Goal: Information Seeking & Learning: Learn about a topic

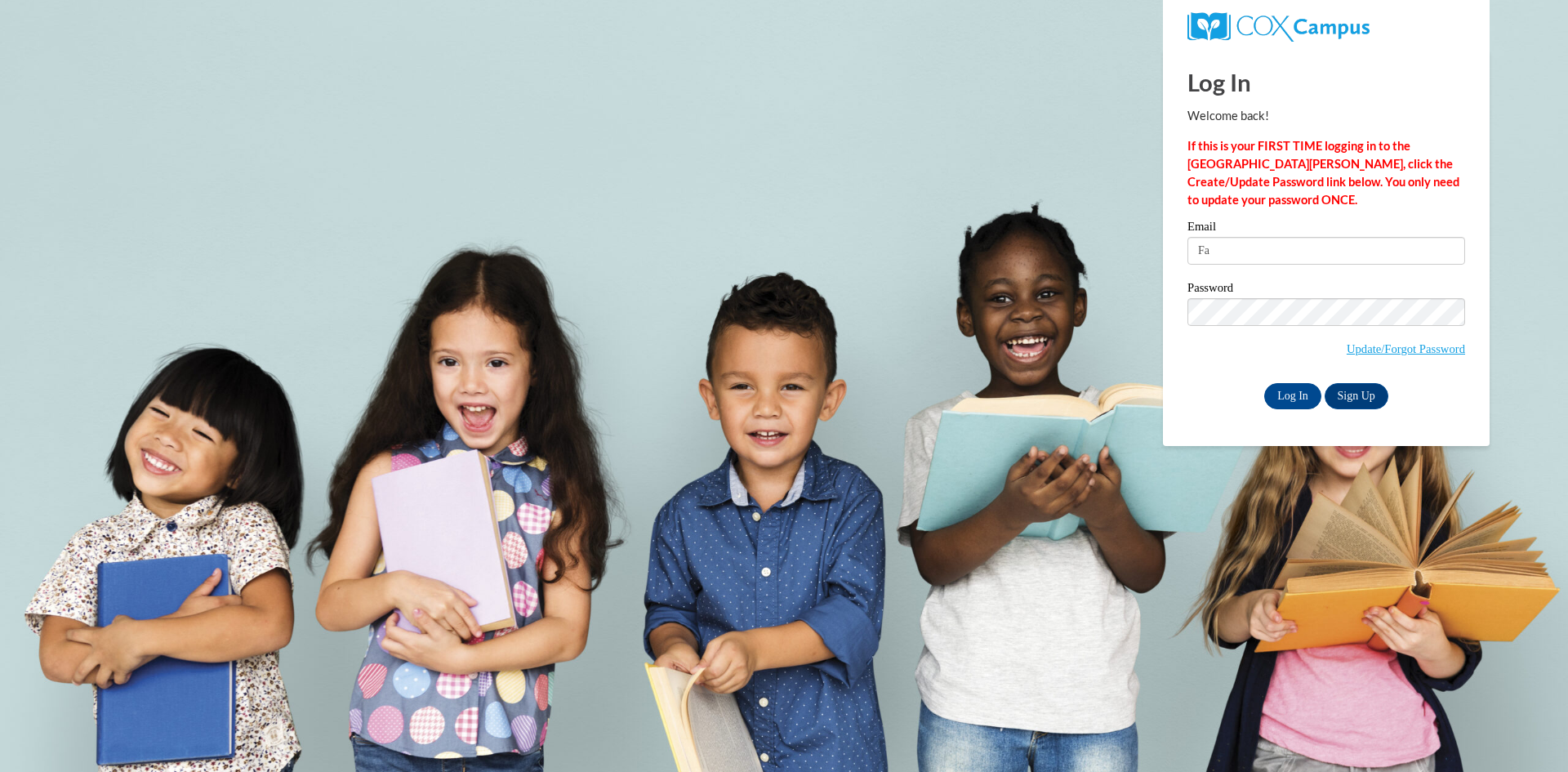
type input "F"
type input "lakitaw58@gmail.com"
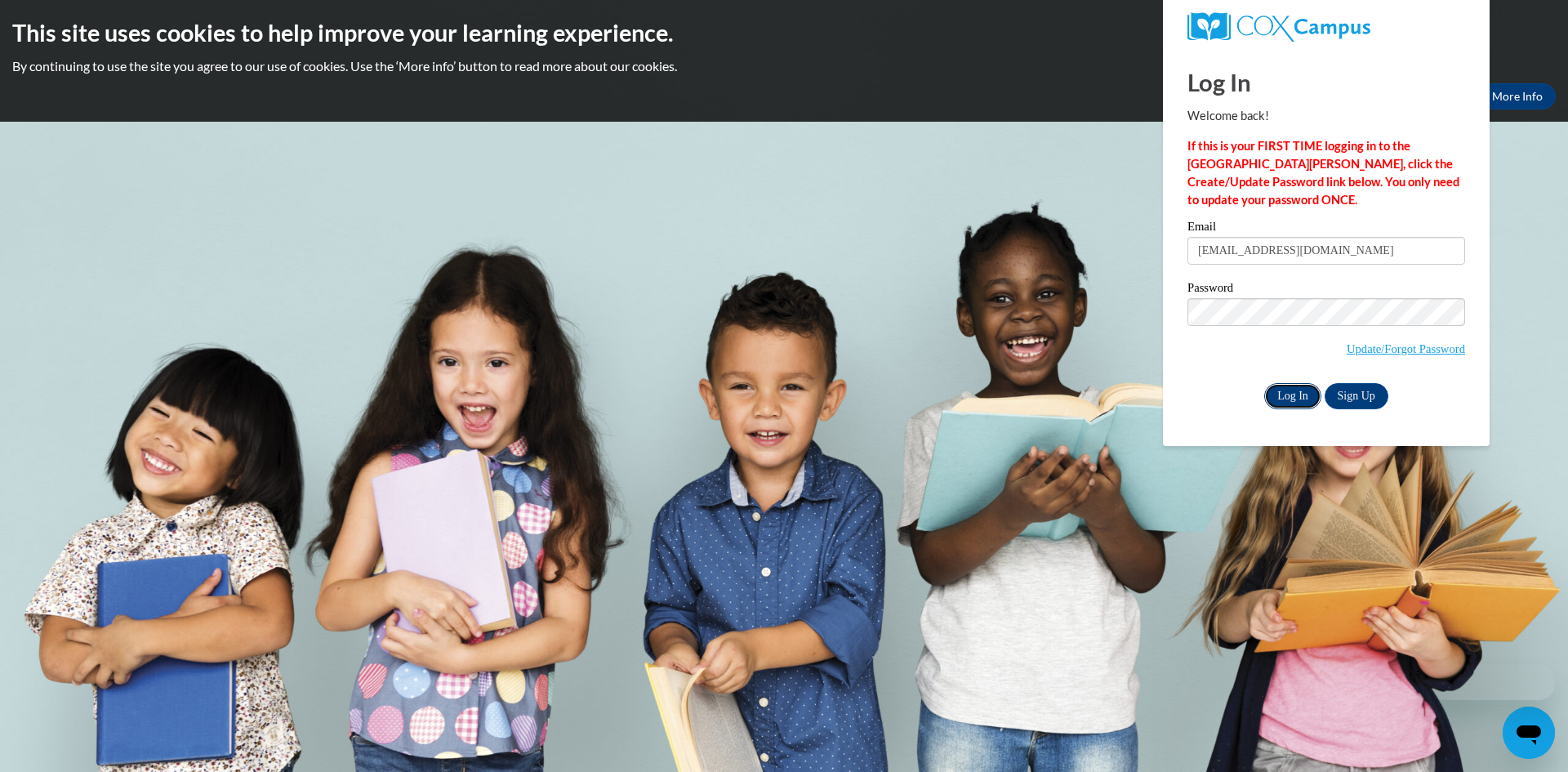
click at [1298, 399] on input "Log In" at bounding box center [1292, 395] width 57 height 26
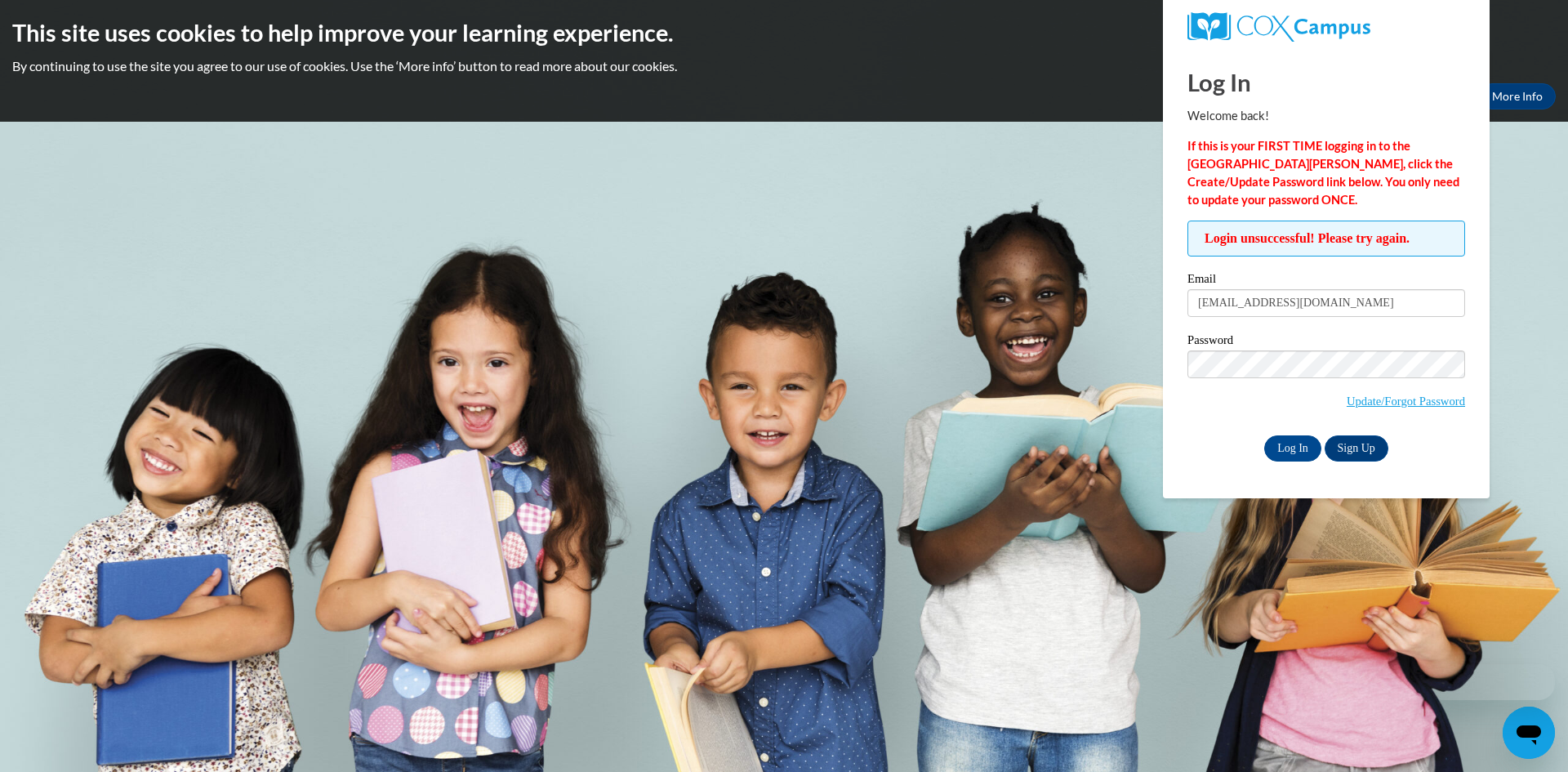
click at [1237, 379] on span "Update/Forgot Password" at bounding box center [1326, 383] width 277 height 68
click at [1291, 437] on input "Log In" at bounding box center [1292, 448] width 57 height 26
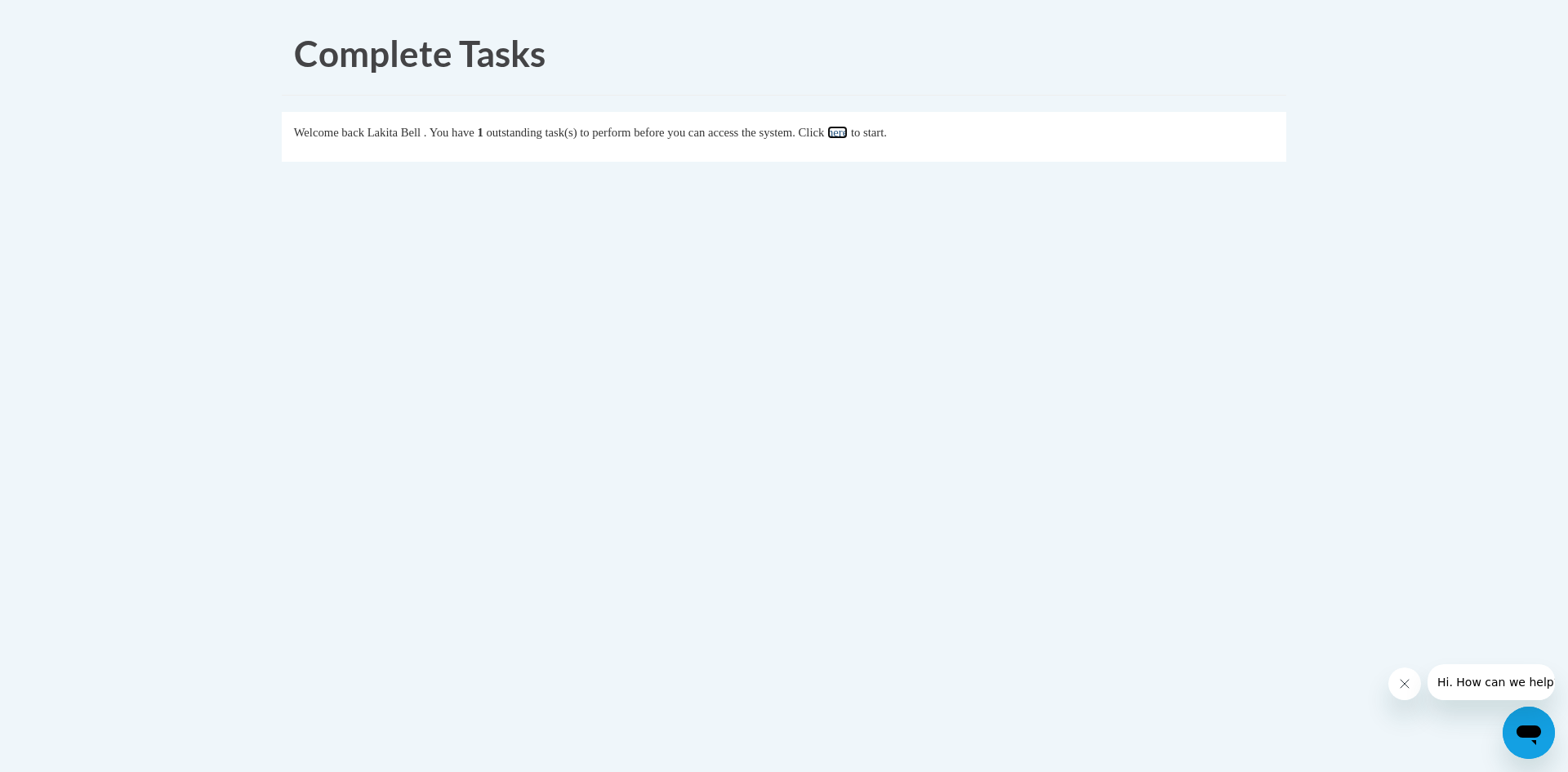
click at [848, 135] on link "here" at bounding box center [837, 133] width 20 height 13
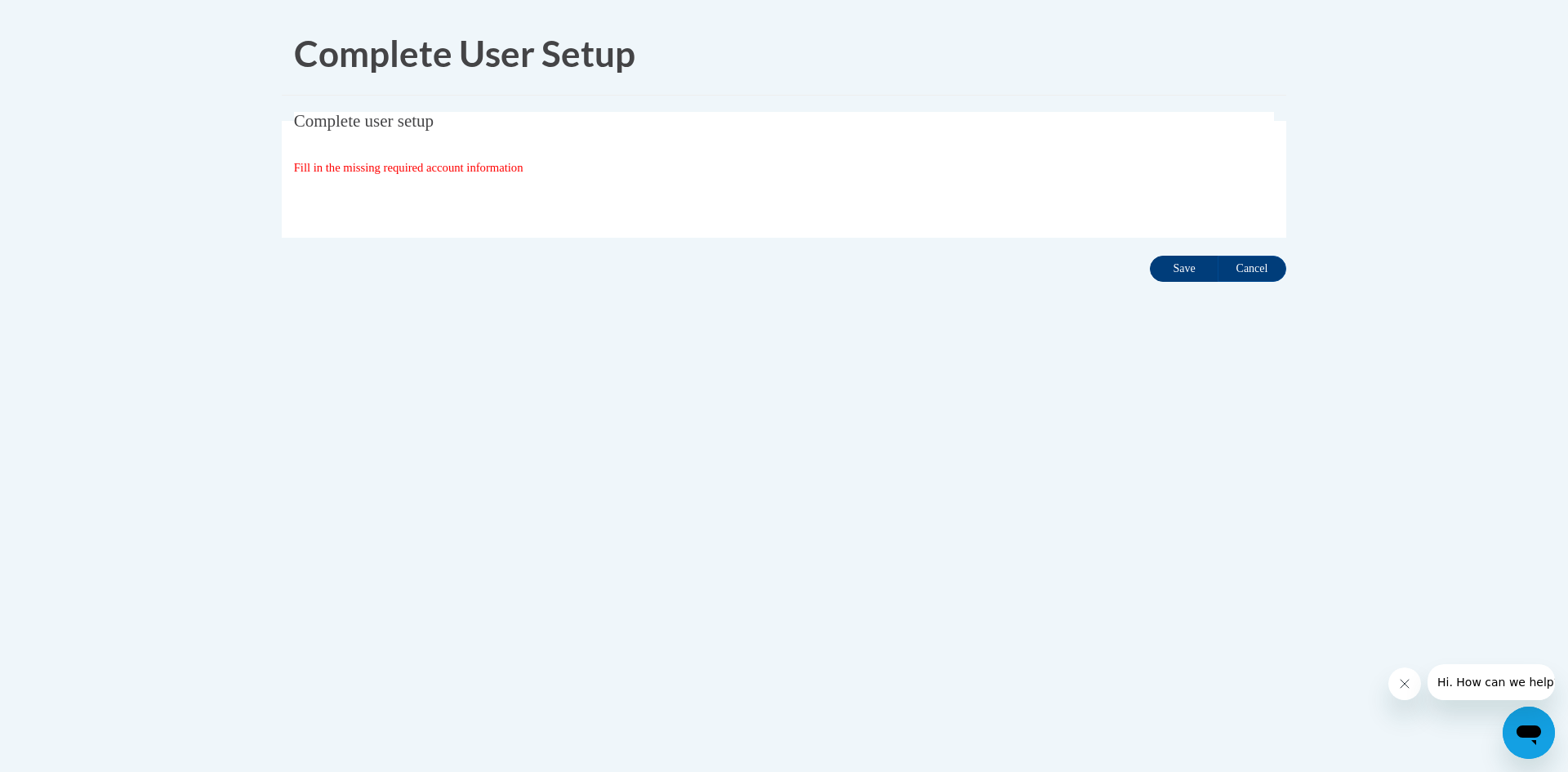
click at [1183, 262] on input "Save" at bounding box center [1184, 268] width 69 height 26
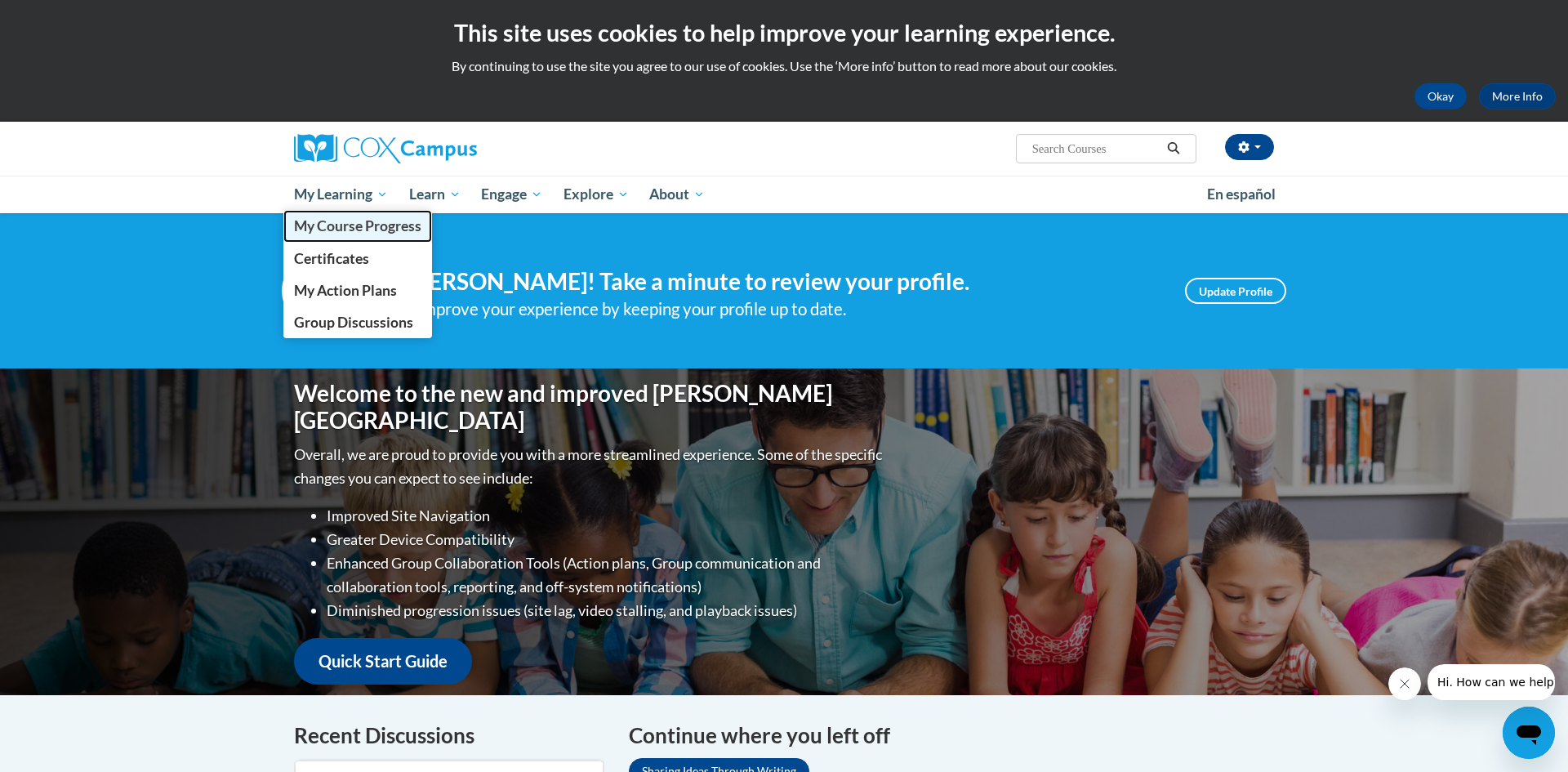
click at [340, 220] on span "My Course Progress" at bounding box center [358, 226] width 127 height 18
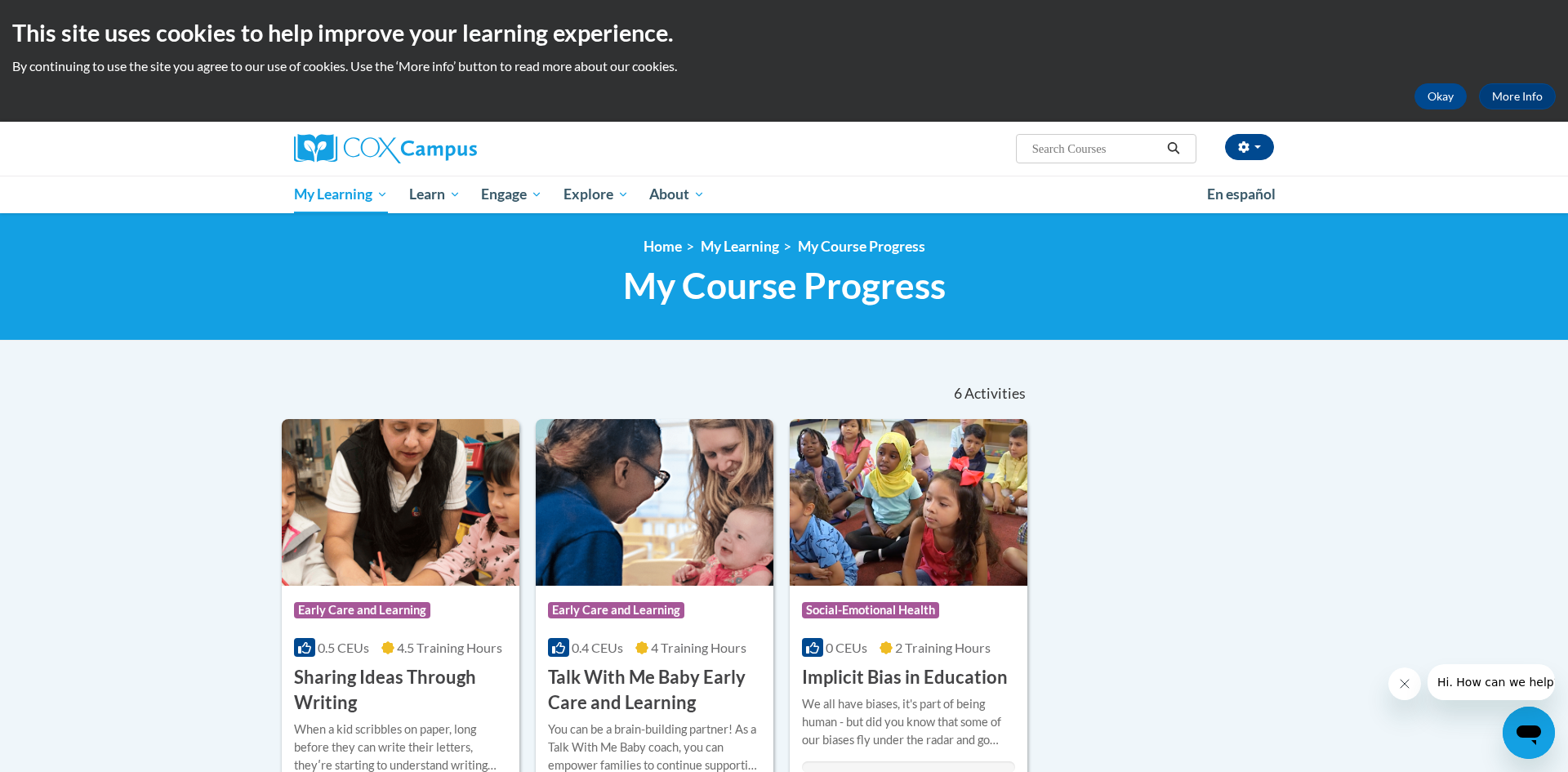
click at [1153, 277] on h1 "My Course Progress New Page_My Course Progress" at bounding box center [784, 286] width 1004 height 43
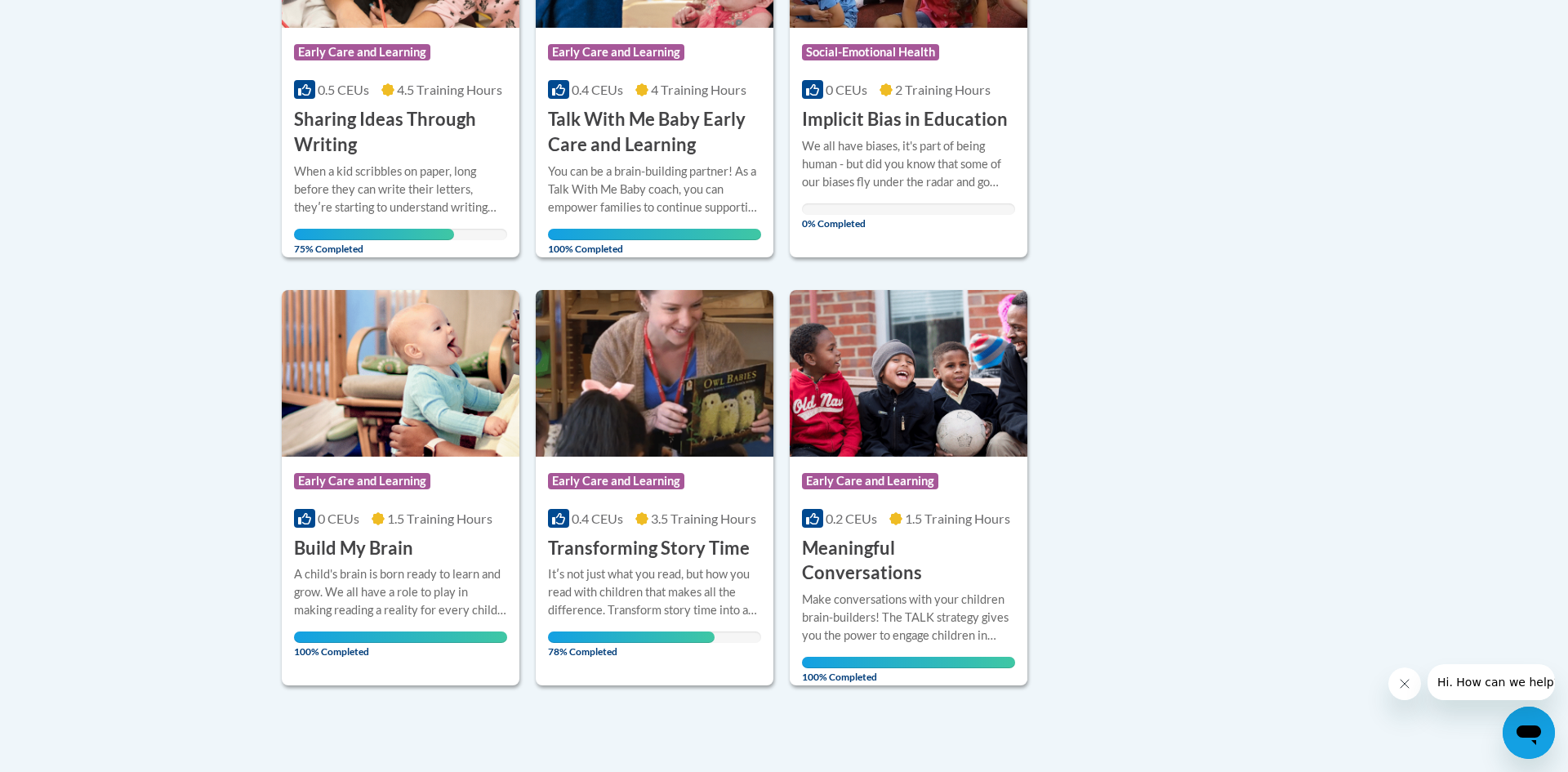
scroll to position [556, 0]
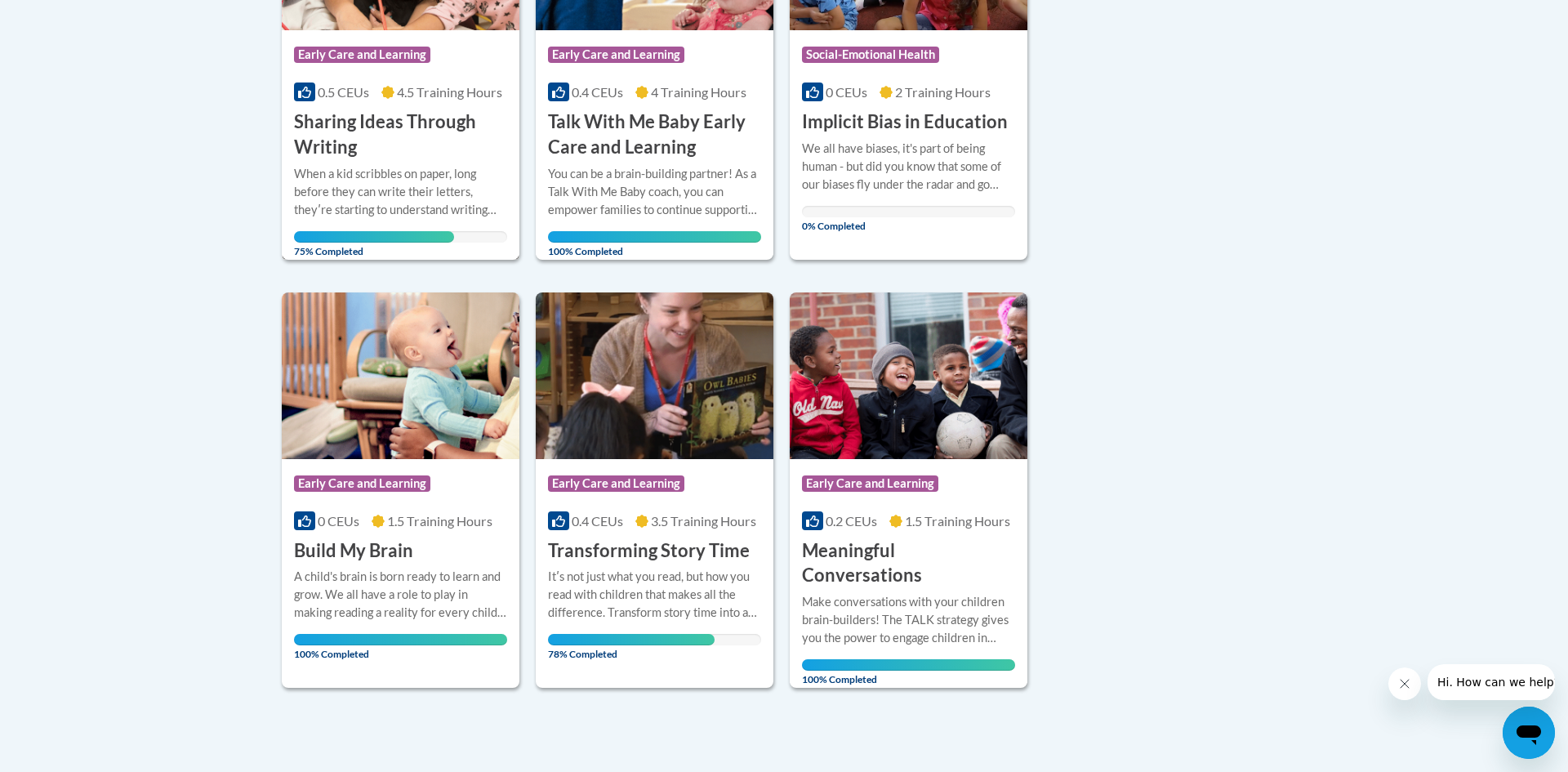
click at [397, 212] on div "When a kid scribbles on paper, long before they can write their letters, theyʹr…" at bounding box center [400, 191] width 213 height 54
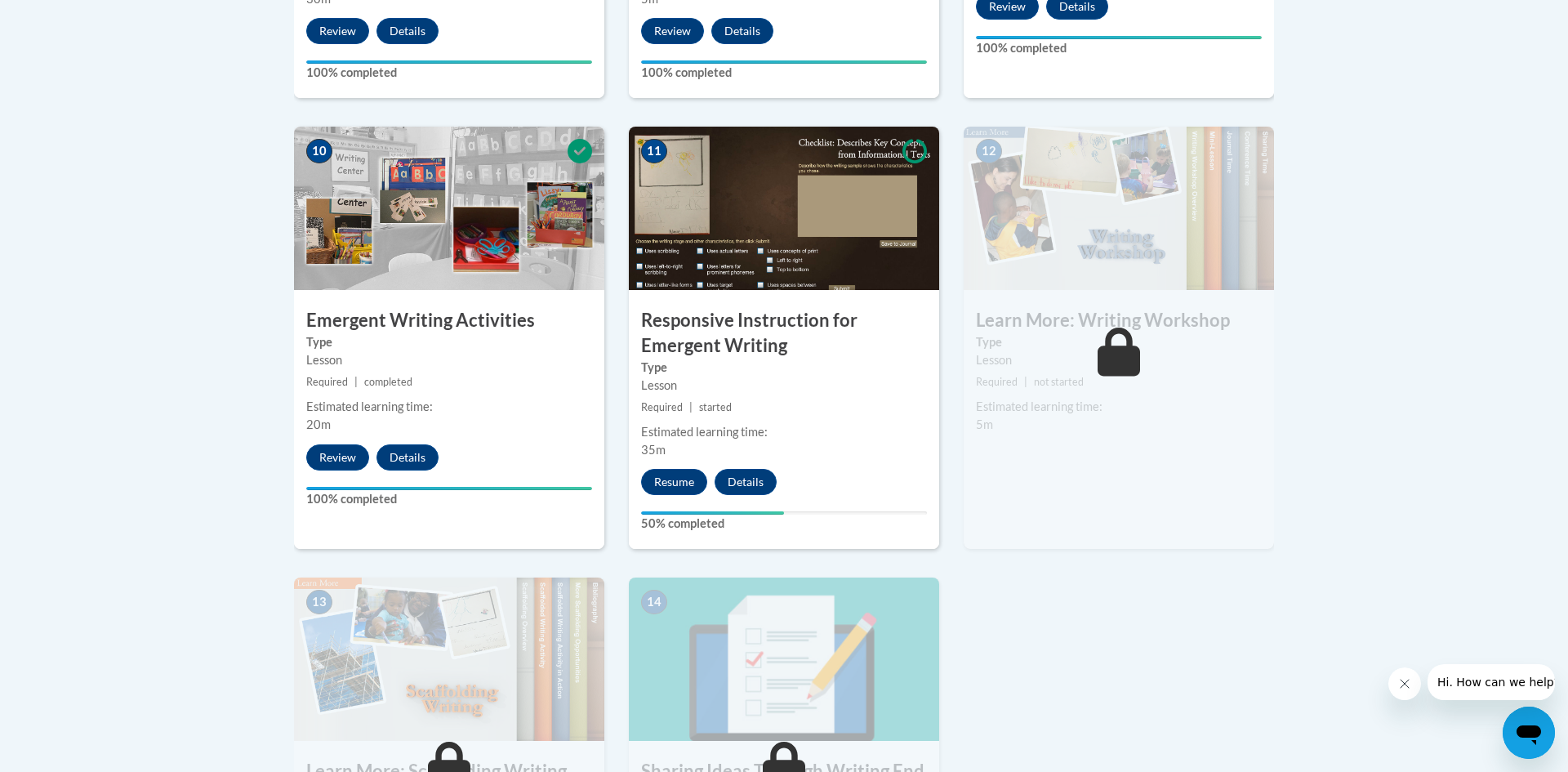
scroll to position [1797, 0]
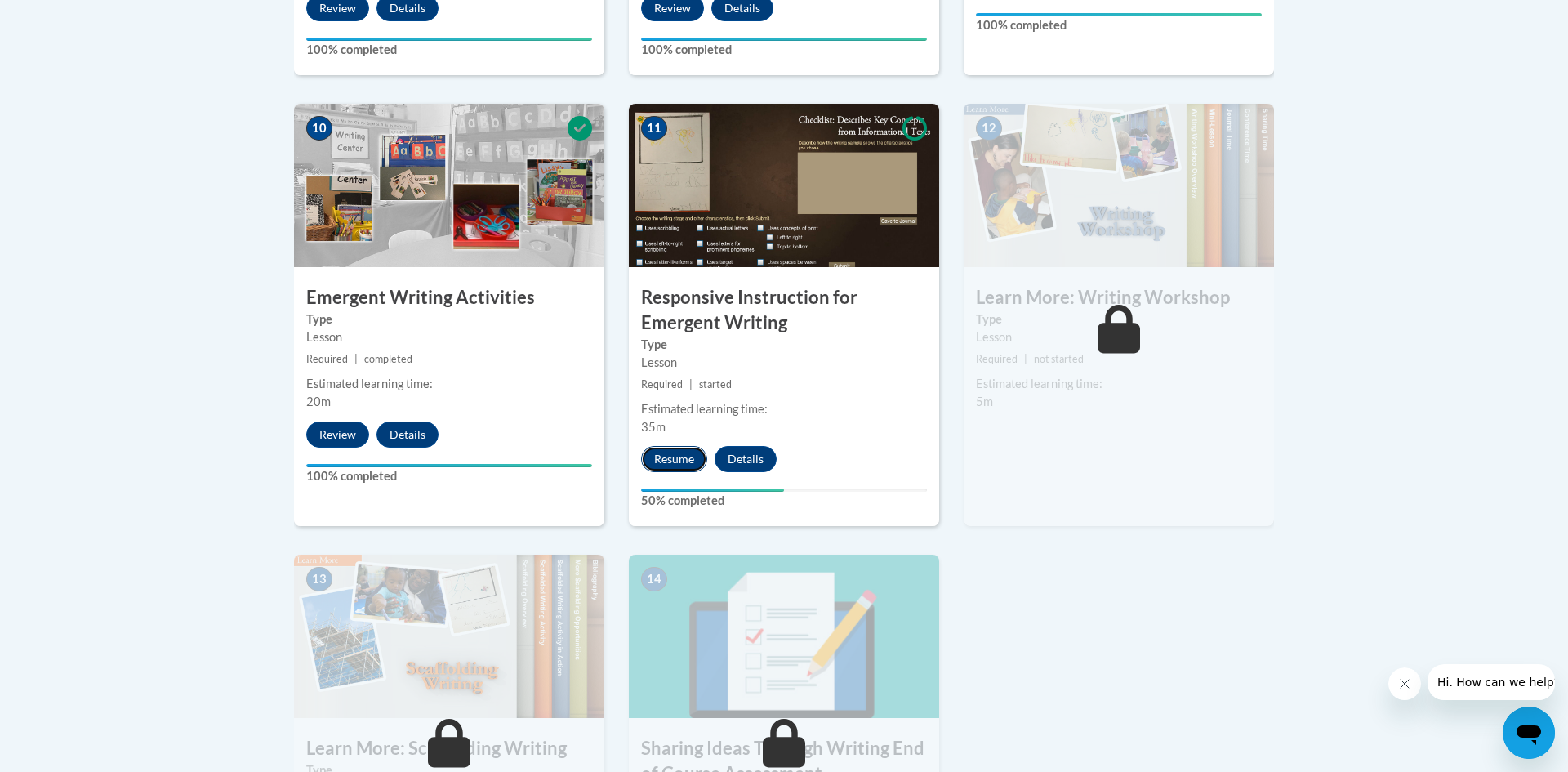
click at [677, 446] on button "Resume" at bounding box center [673, 459] width 66 height 26
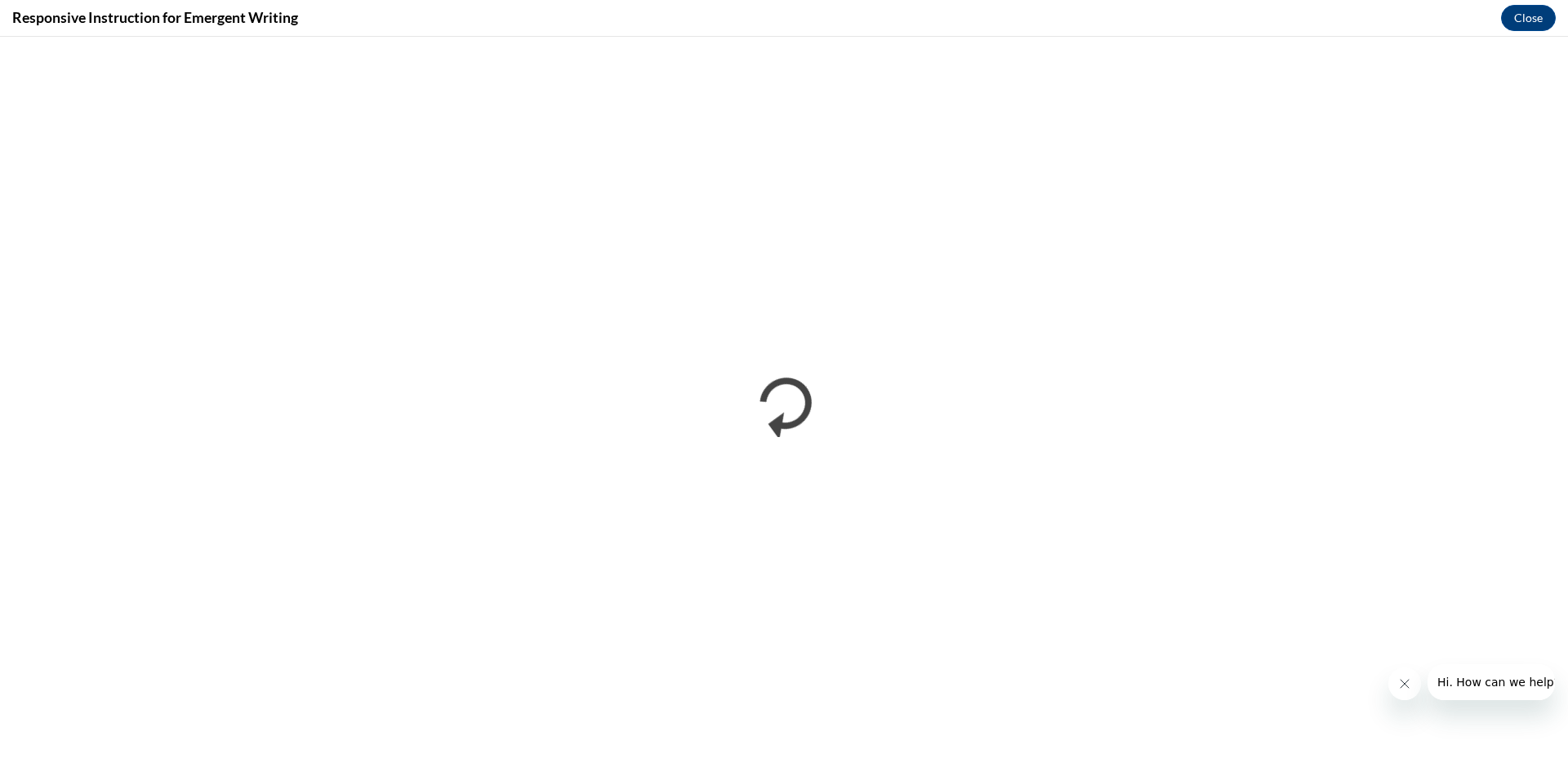
scroll to position [0, 0]
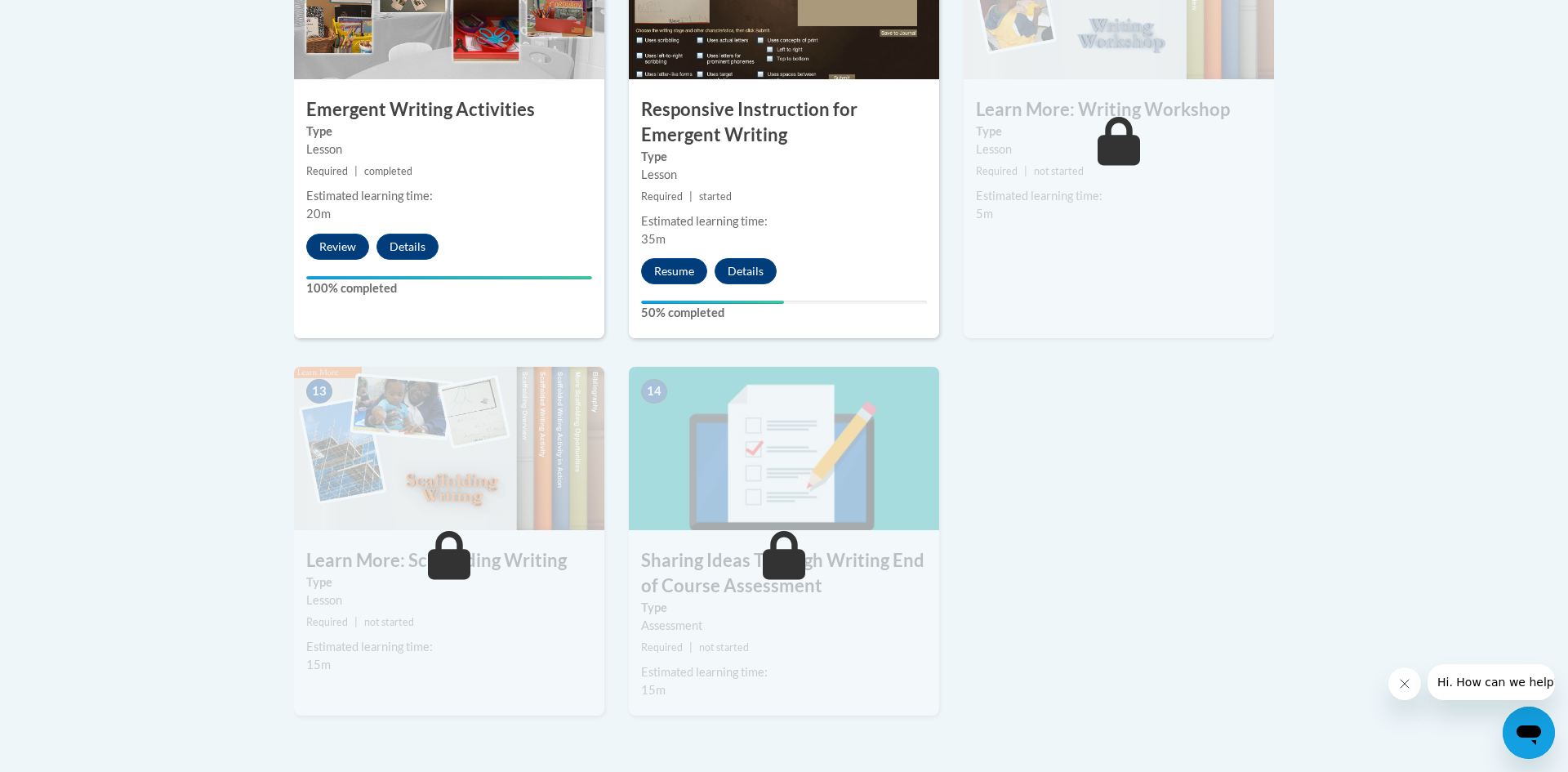
scroll to position [1993, 0]
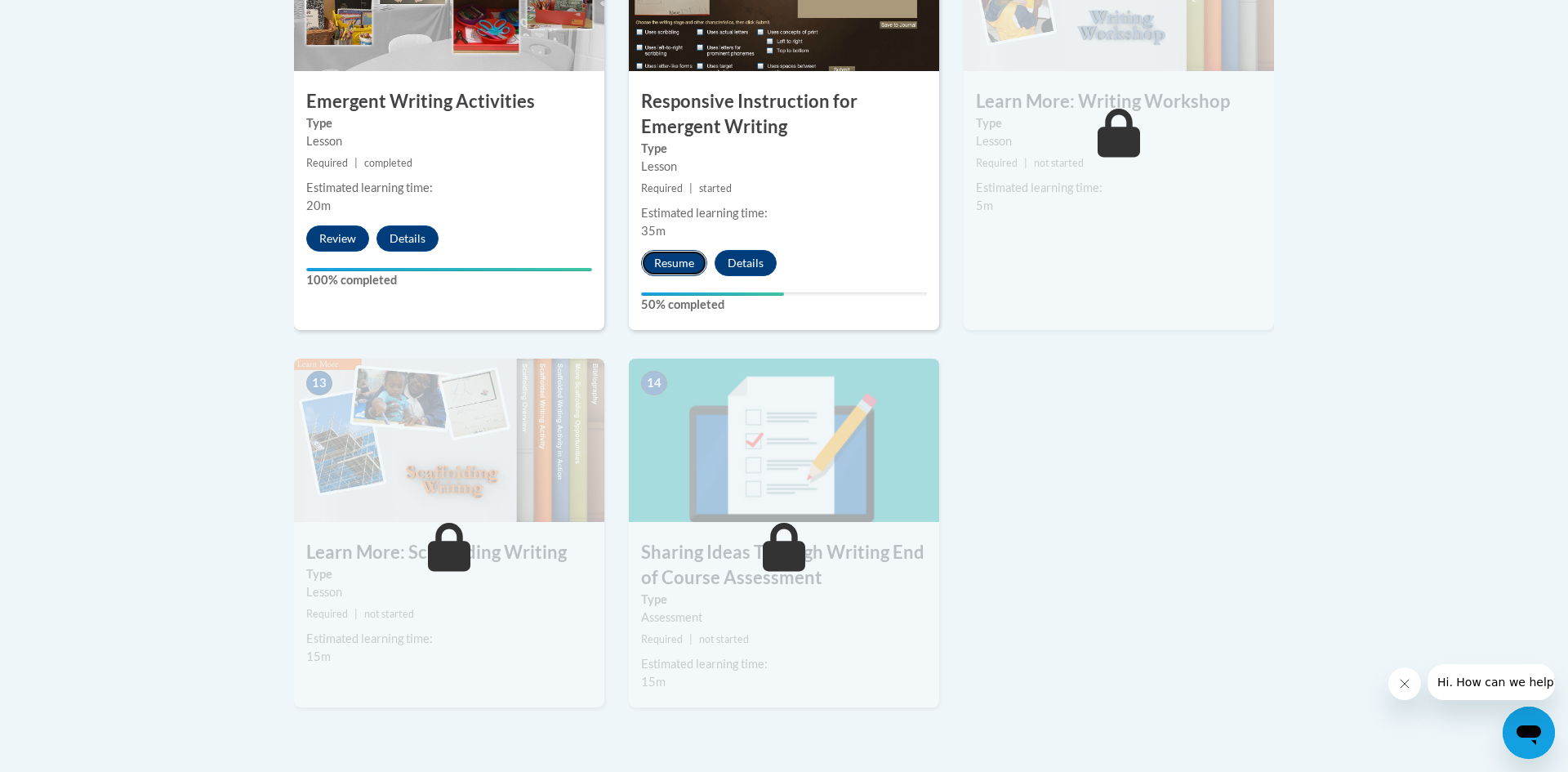
click at [679, 250] on button "Resume" at bounding box center [673, 262] width 66 height 26
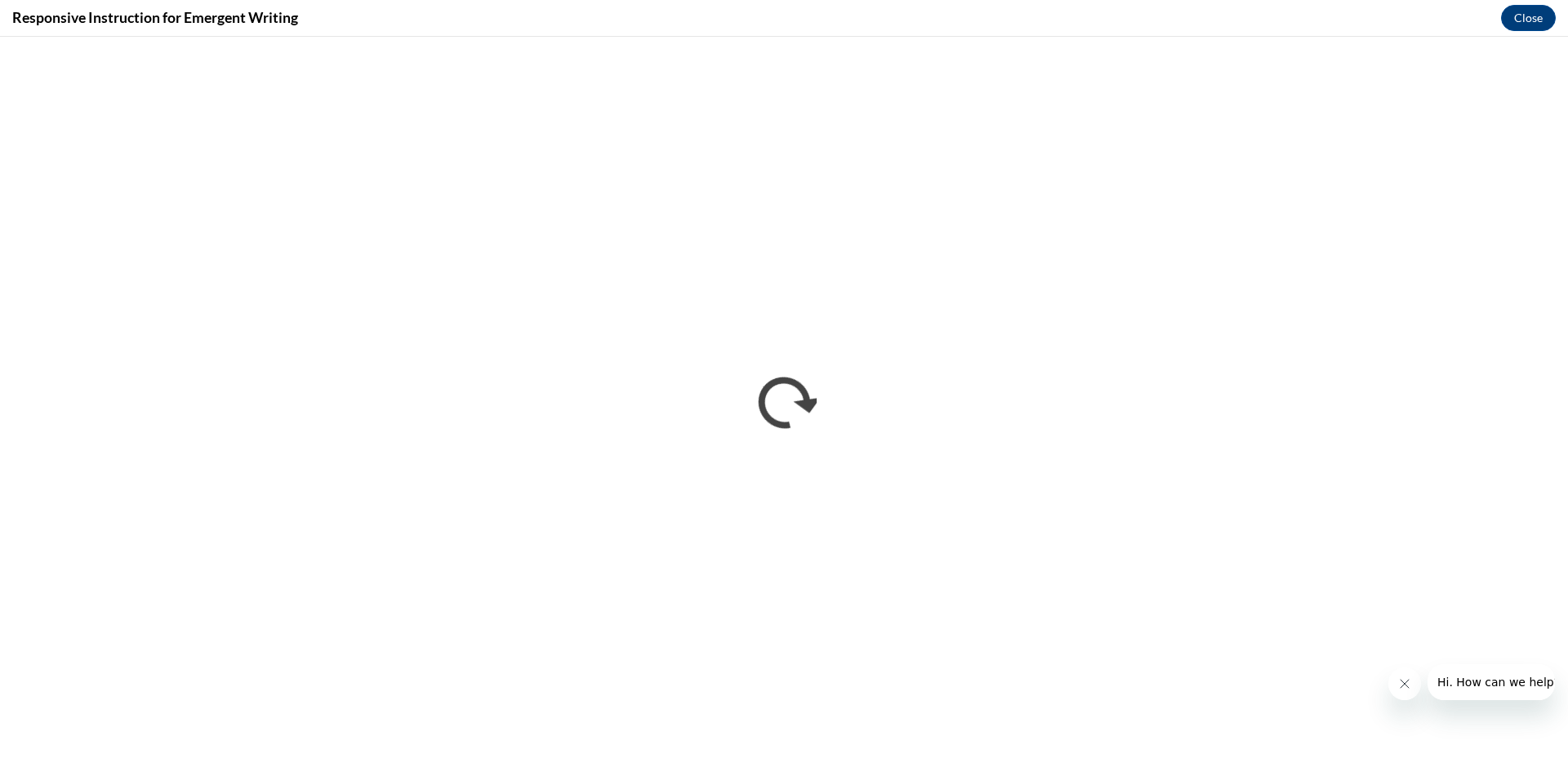
scroll to position [0, 0]
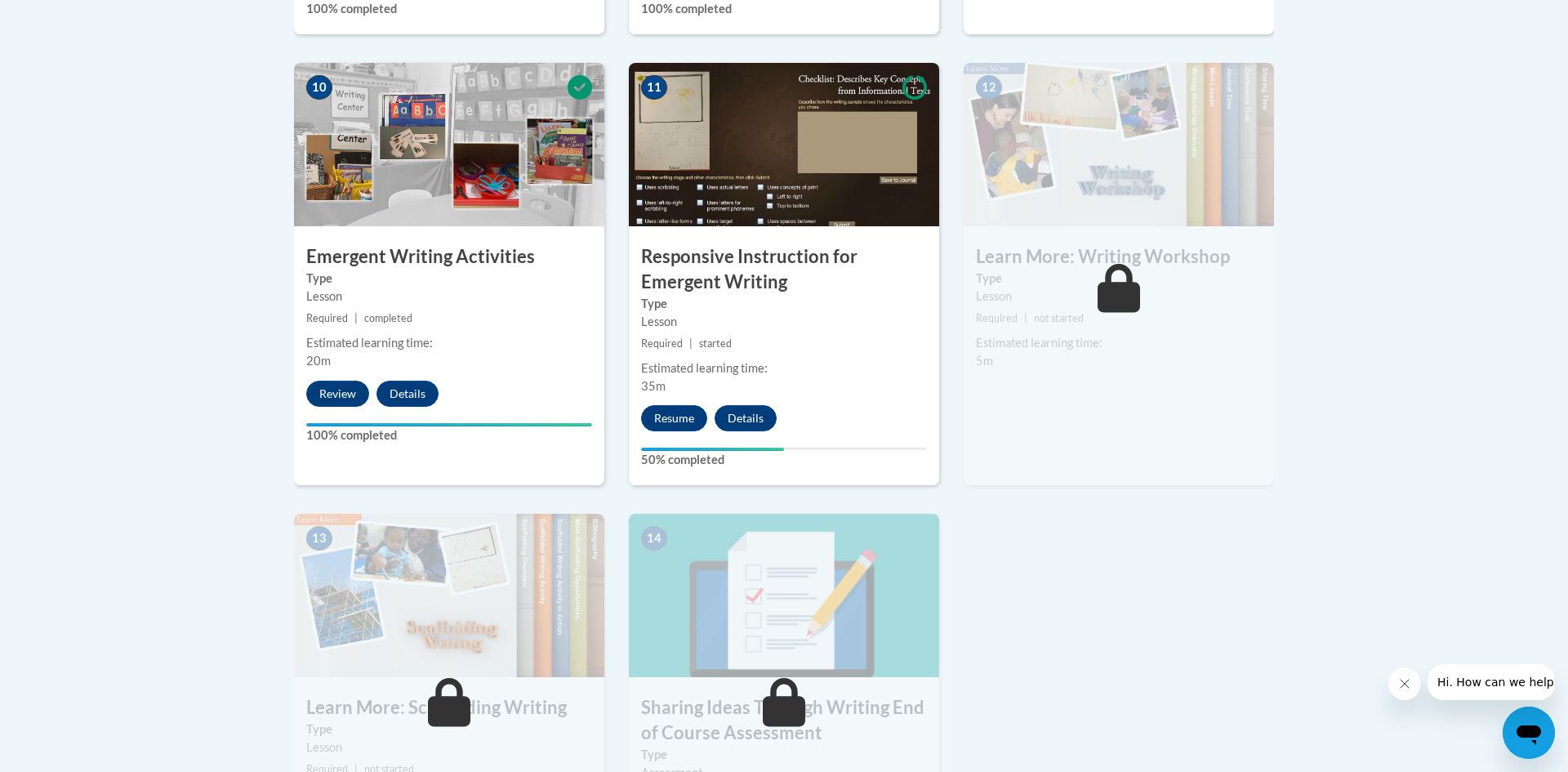
scroll to position [1831, 0]
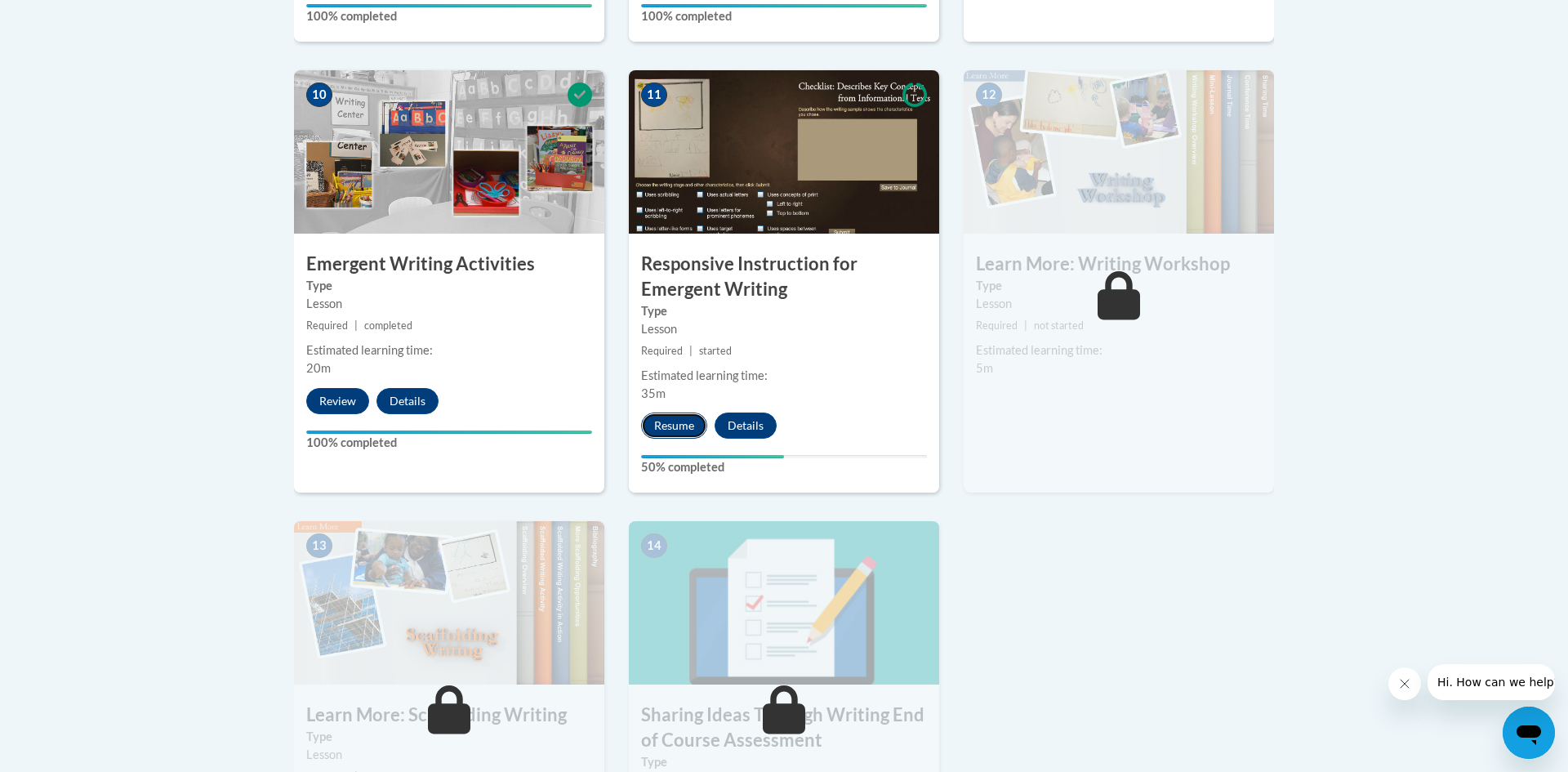
click at [672, 413] on button "Resume" at bounding box center [673, 425] width 66 height 26
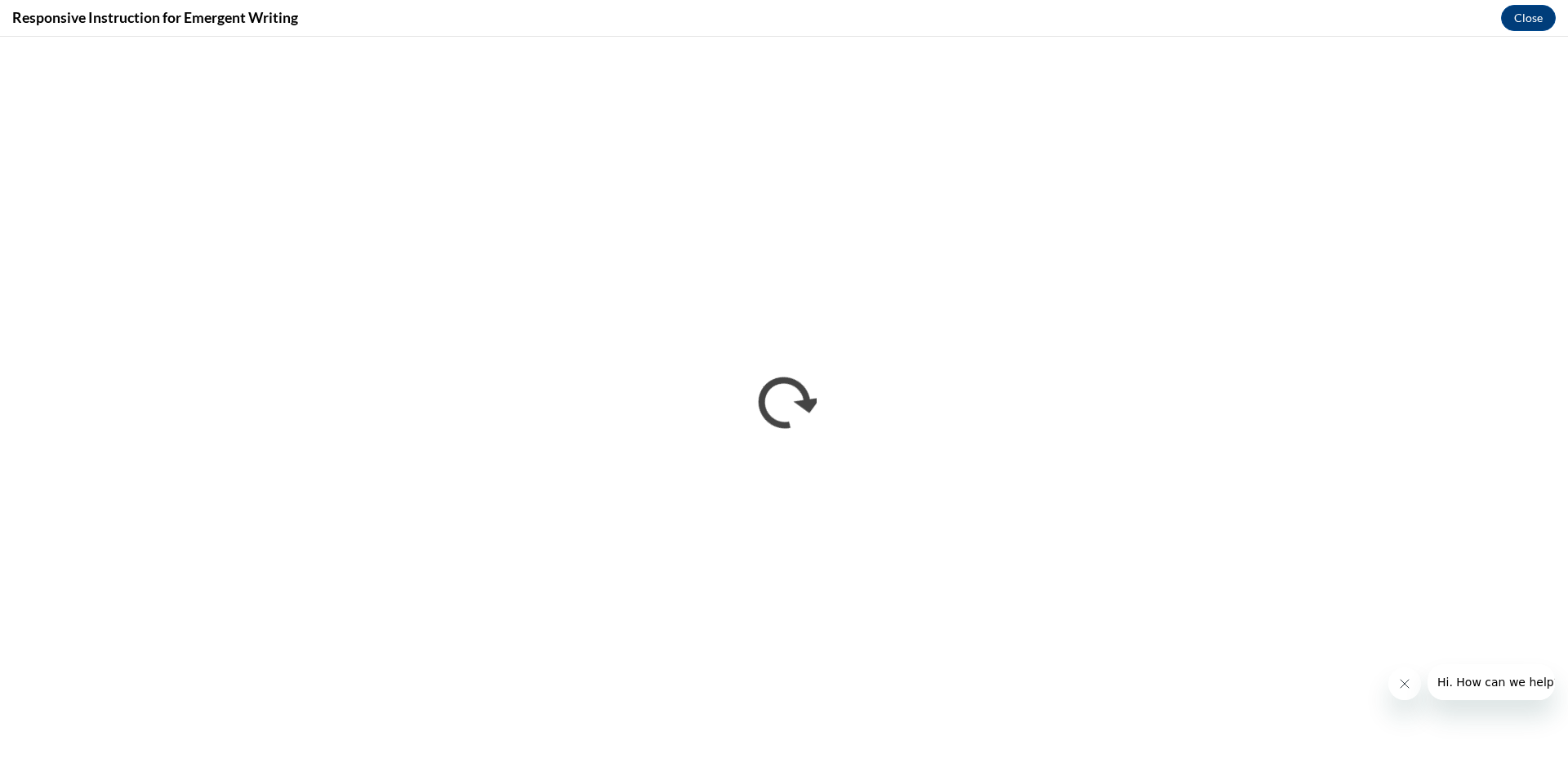
scroll to position [0, 0]
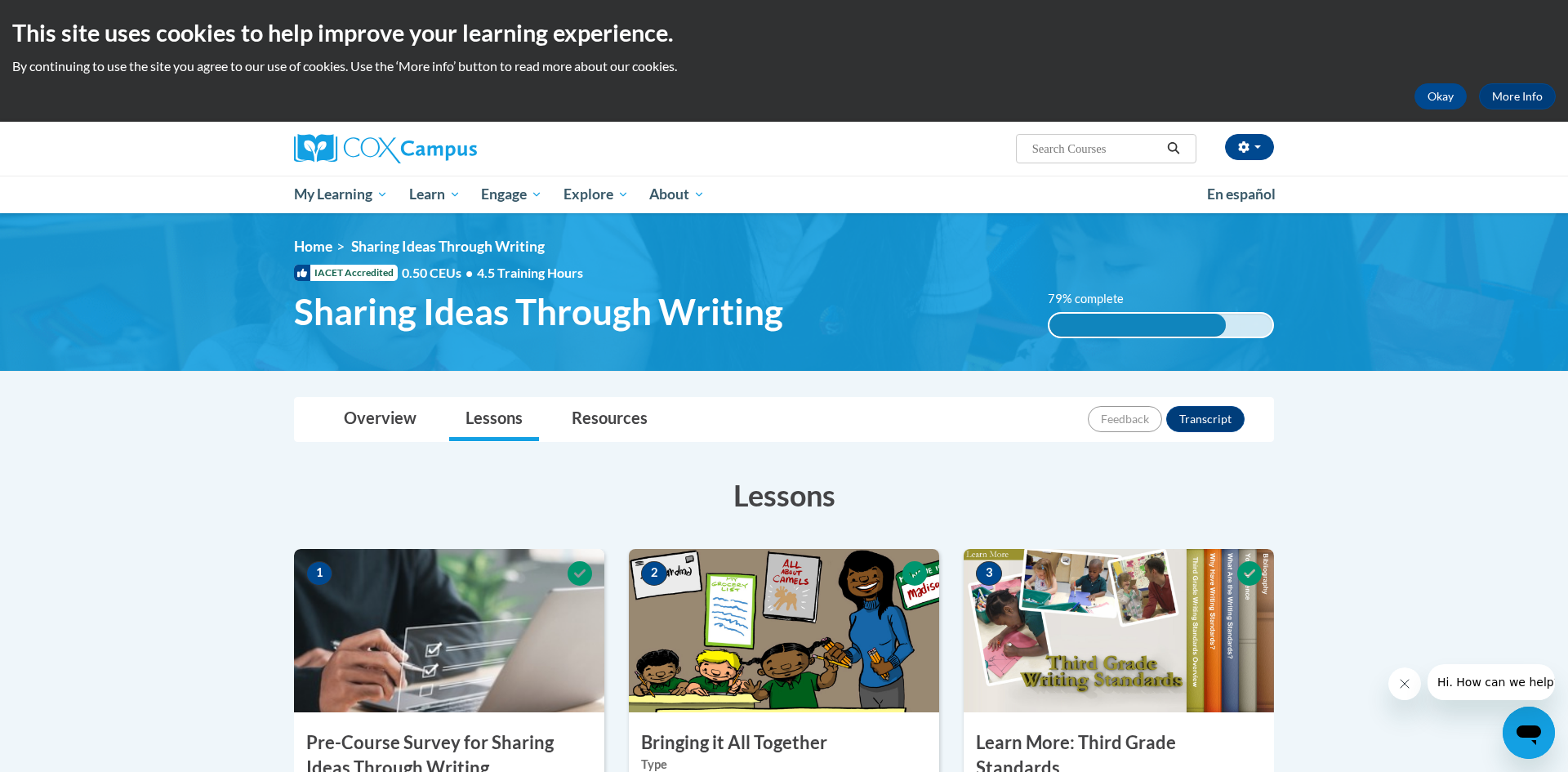
scroll to position [674, 0]
